Goal: Task Accomplishment & Management: Manage account settings

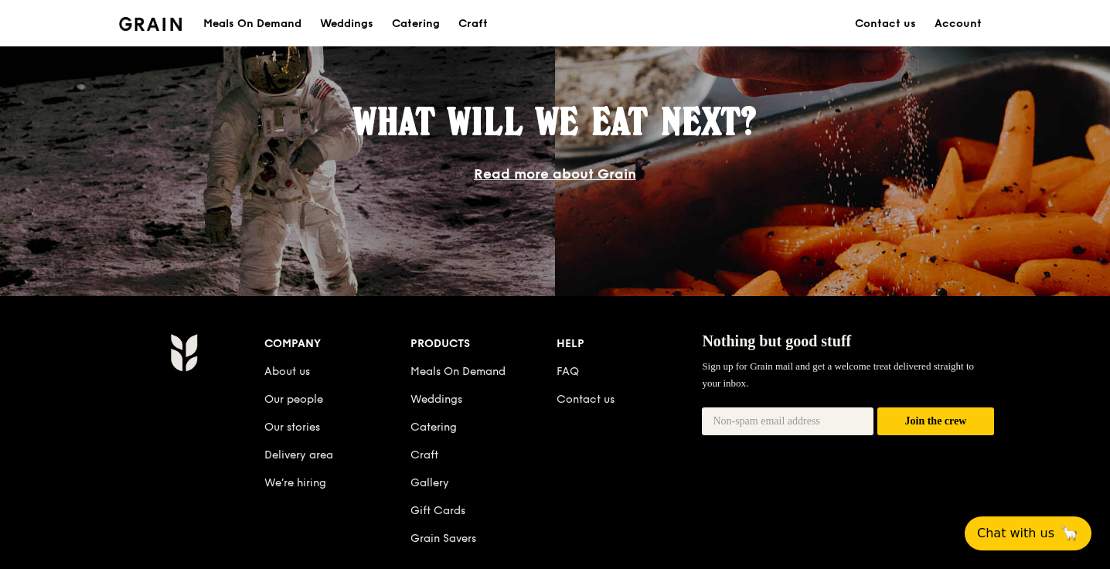
click at [242, 21] on div "Meals On Demand" at bounding box center [252, 24] width 98 height 46
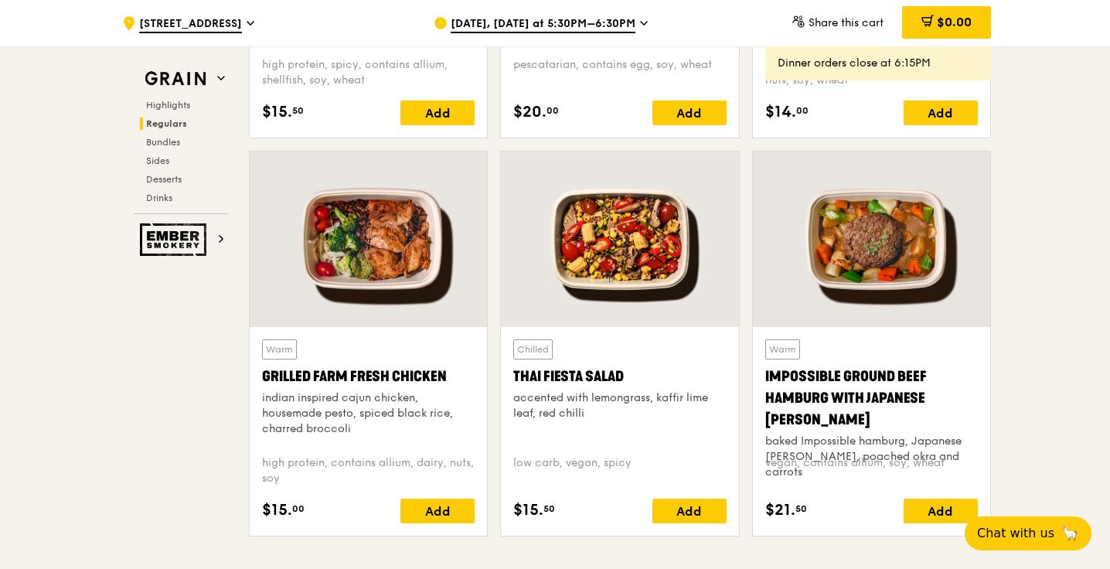
scroll to position [1744, 0]
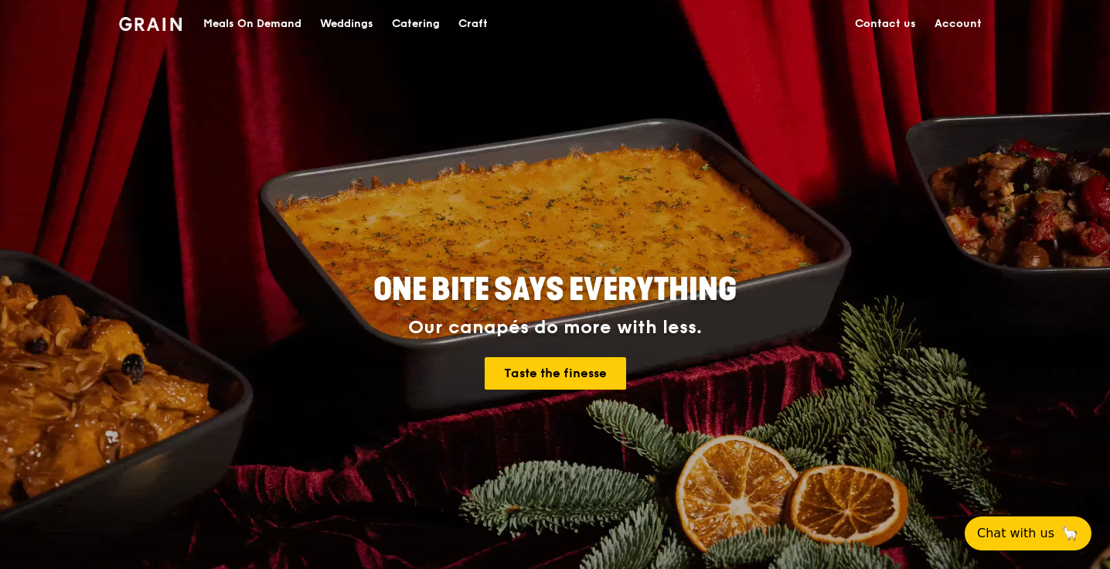
click at [953, 10] on link "Account" at bounding box center [958, 24] width 66 height 46
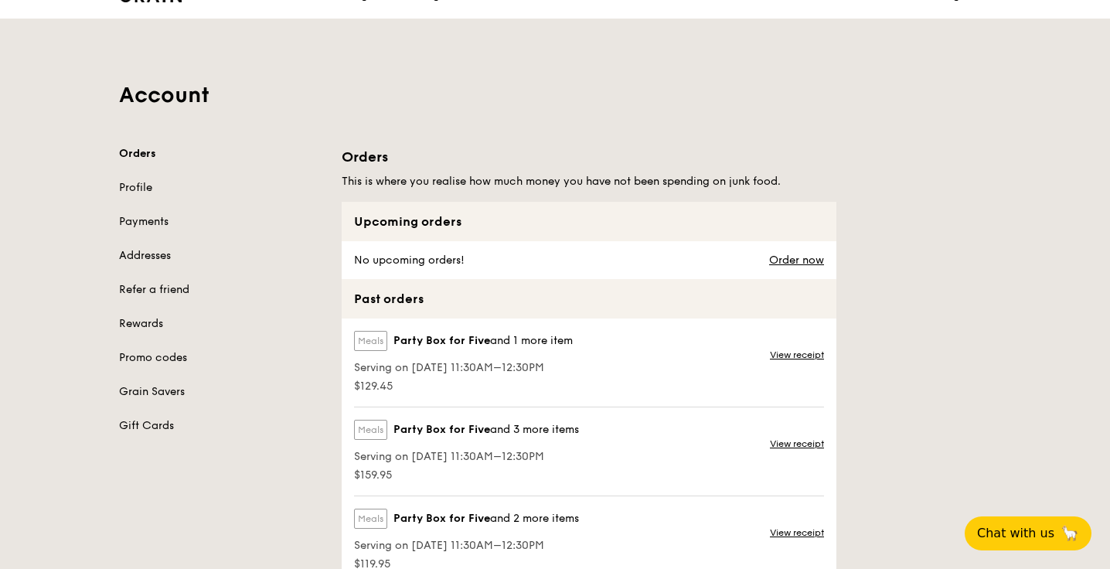
scroll to position [29, 0]
click at [791, 356] on link "View receipt" at bounding box center [797, 354] width 54 height 12
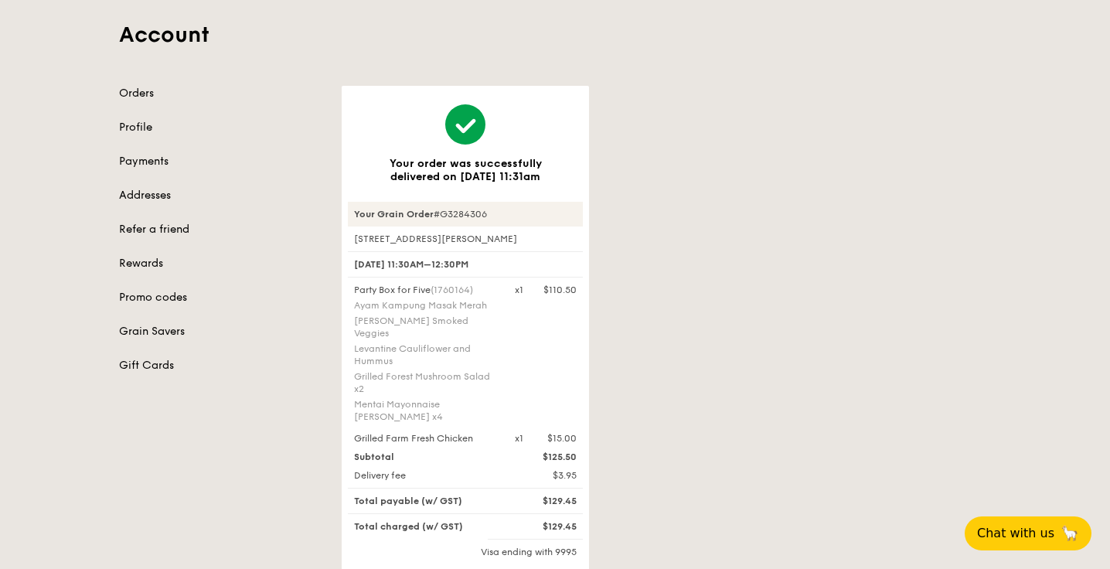
scroll to position [89, 0]
